Goal: Communication & Community: Answer question/provide support

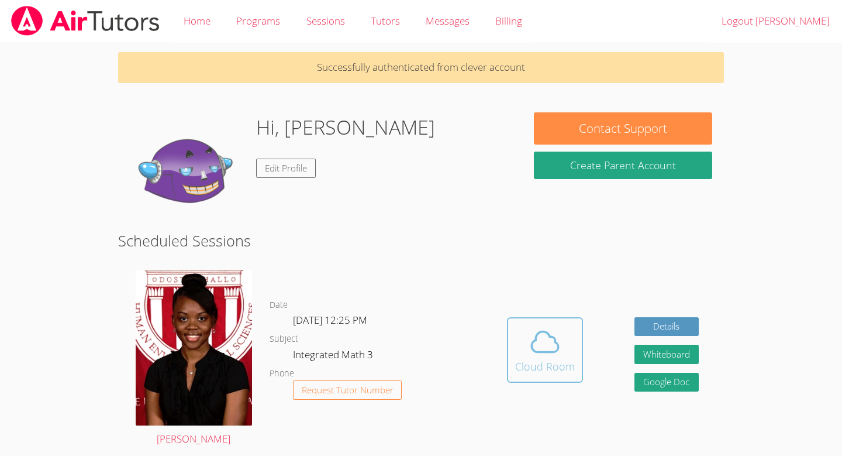
click at [546, 362] on div "Cloud Room" at bounding box center [545, 366] width 60 height 16
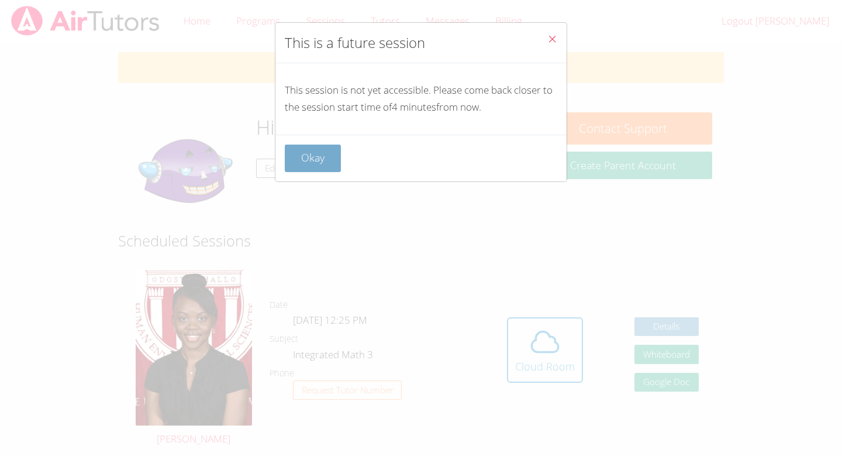
click at [322, 156] on button "Okay" at bounding box center [313, 157] width 56 height 27
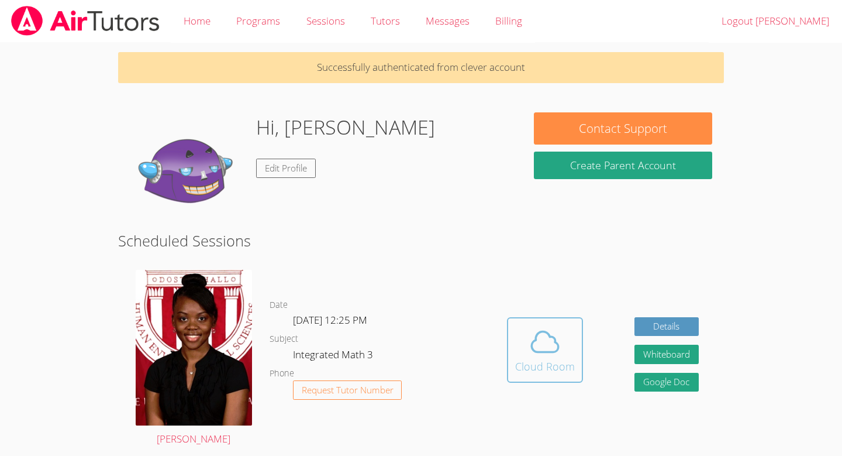
click at [528, 373] on div "Cloud Room" at bounding box center [545, 366] width 60 height 16
click at [569, 342] on span at bounding box center [545, 341] width 60 height 33
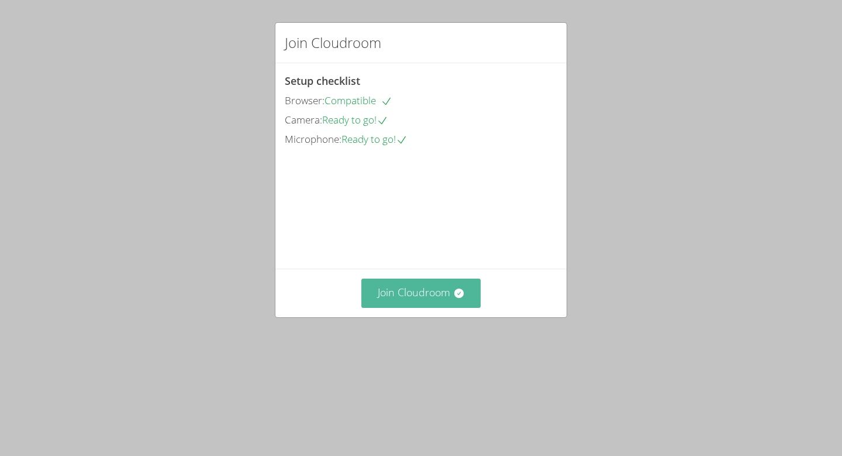
click at [470, 307] on button "Join Cloudroom" at bounding box center [422, 292] width 120 height 29
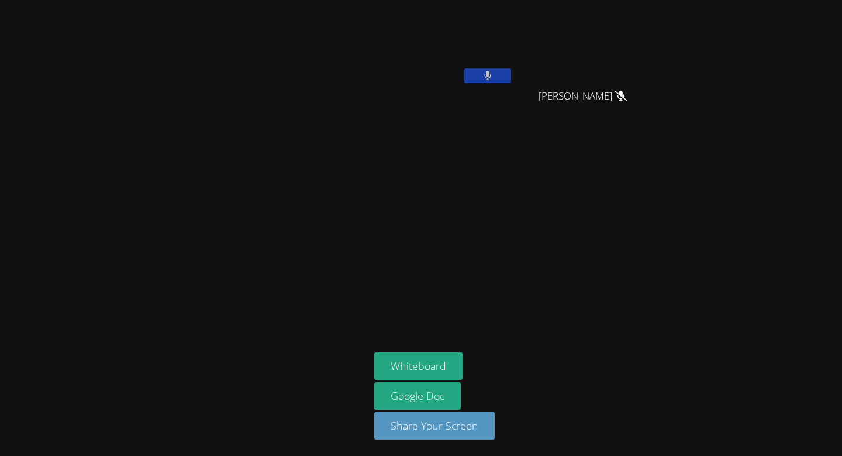
click at [493, 77] on button at bounding box center [487, 75] width 47 height 15
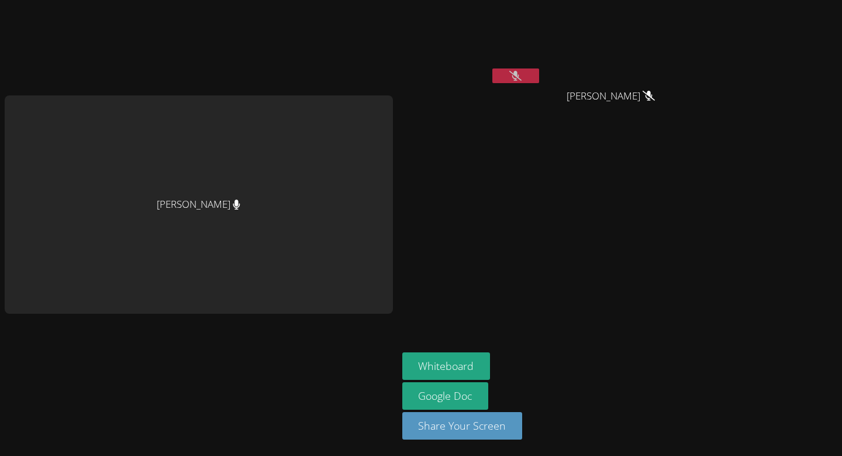
click at [519, 76] on icon at bounding box center [516, 76] width 12 height 10
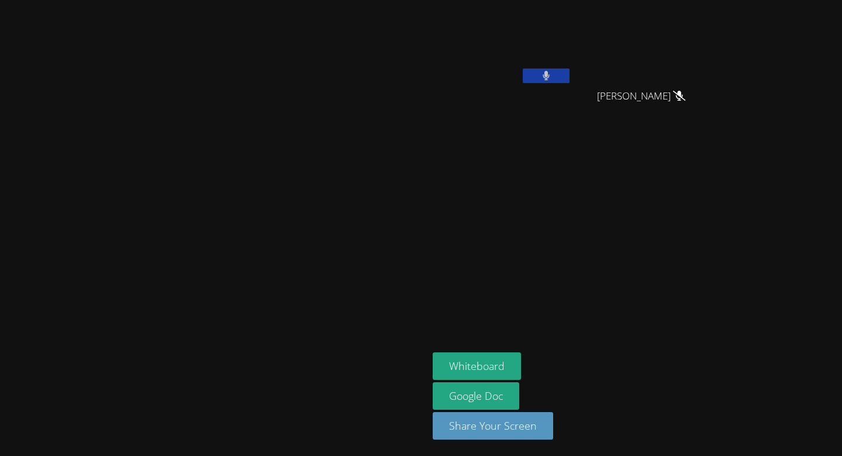
click at [550, 76] on icon at bounding box center [546, 76] width 7 height 10
click at [552, 77] on icon at bounding box center [546, 76] width 12 height 10
click at [550, 73] on icon at bounding box center [547, 76] width 8 height 10
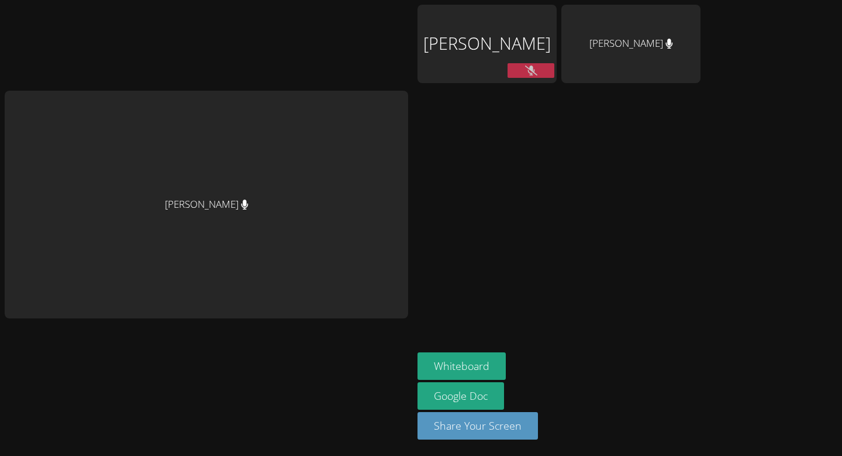
click at [511, 64] on button at bounding box center [531, 70] width 47 height 15
click at [555, 148] on aside "Melanie Rodriguez Santiago Limon Rodriguez Whiteboard Google Doc Share Your Scr…" at bounding box center [559, 228] width 292 height 456
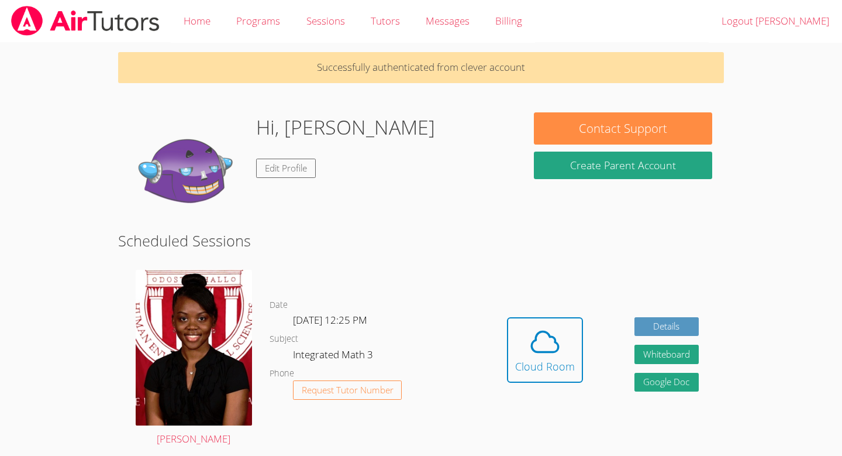
click at [538, 388] on link "Cloud Room" at bounding box center [545, 354] width 76 height 74
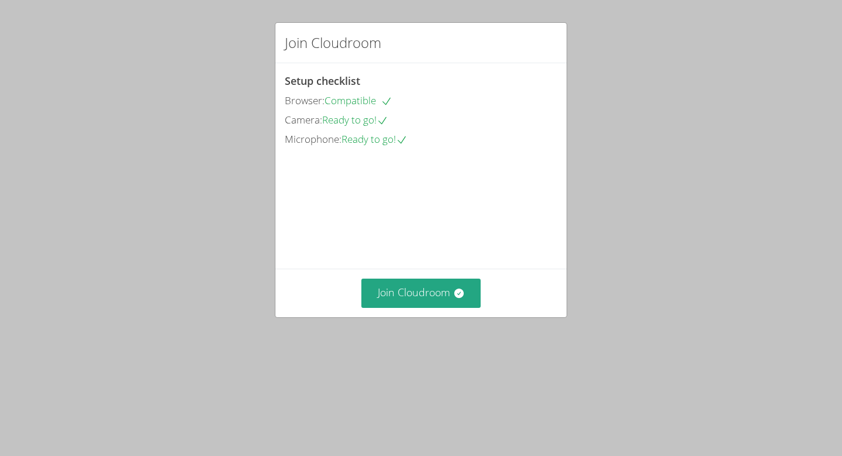
click at [417, 245] on video at bounding box center [372, 201] width 175 height 88
click at [439, 307] on button "Join Cloudroom" at bounding box center [422, 292] width 120 height 29
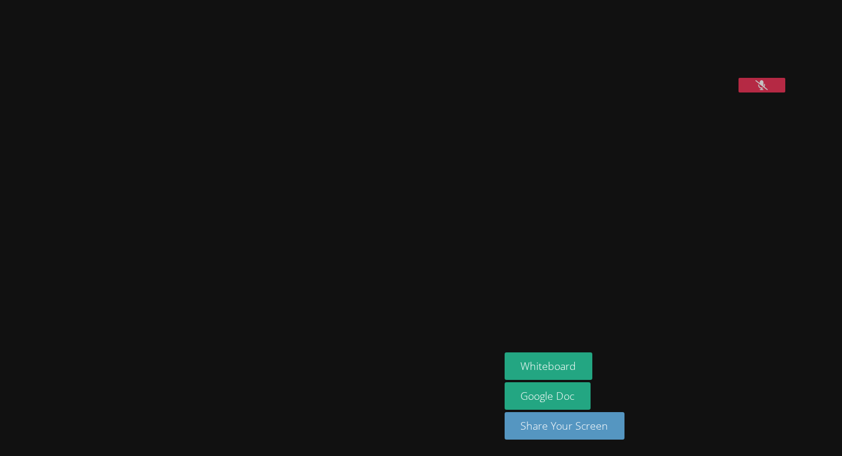
click at [768, 90] on icon at bounding box center [762, 85] width 12 height 10
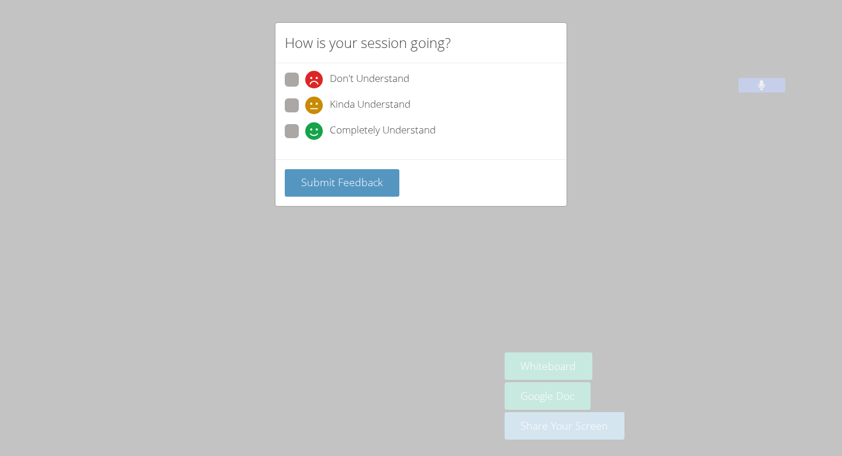
click at [292, 95] on div "Don't Understand Kinda Understand Completely Understand" at bounding box center [421, 109] width 273 height 73
click at [305, 114] on span at bounding box center [305, 114] width 0 height 0
click at [305, 108] on input "Kinda Understand" at bounding box center [310, 103] width 10 height 10
radio input "true"
click at [331, 183] on span "Submit Feedback" at bounding box center [342, 182] width 82 height 14
